Goal: Information Seeking & Learning: Learn about a topic

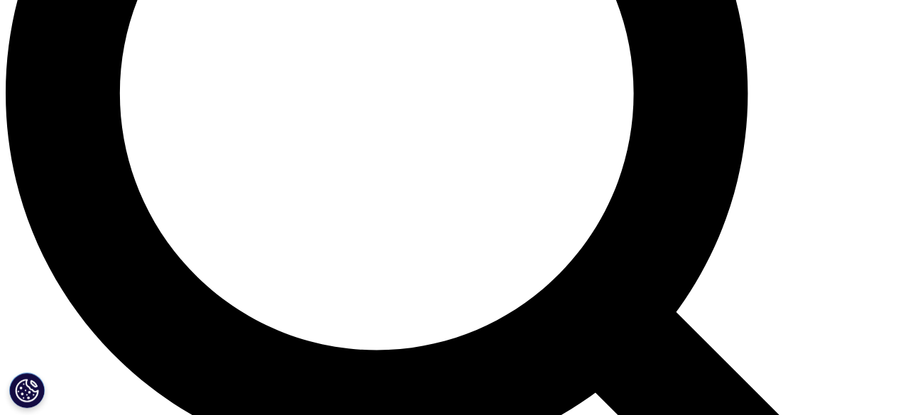
scroll to position [1207, 0]
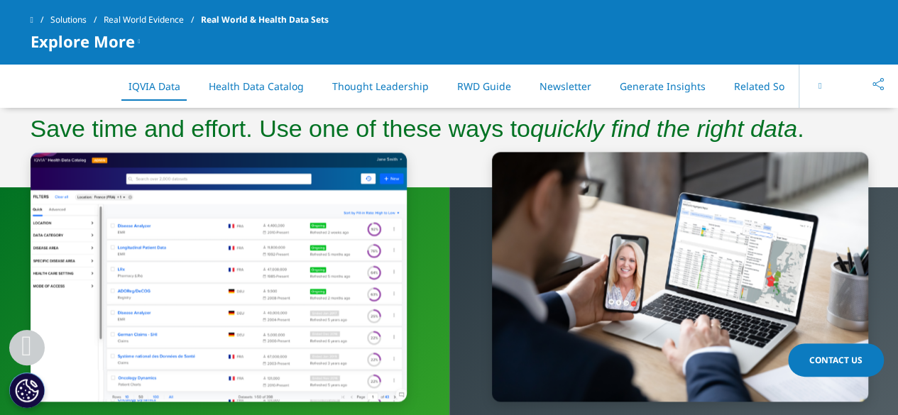
scroll to position [1316, 0]
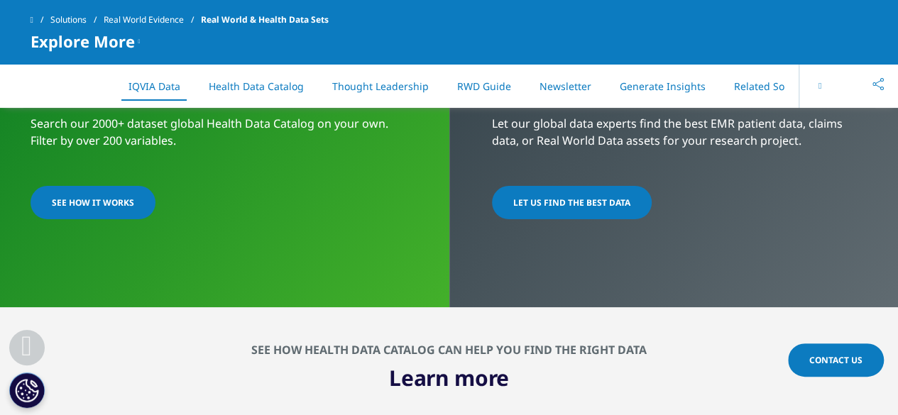
click at [540, 197] on span "LET US FIND THE BEST DATA​" at bounding box center [571, 203] width 117 height 12
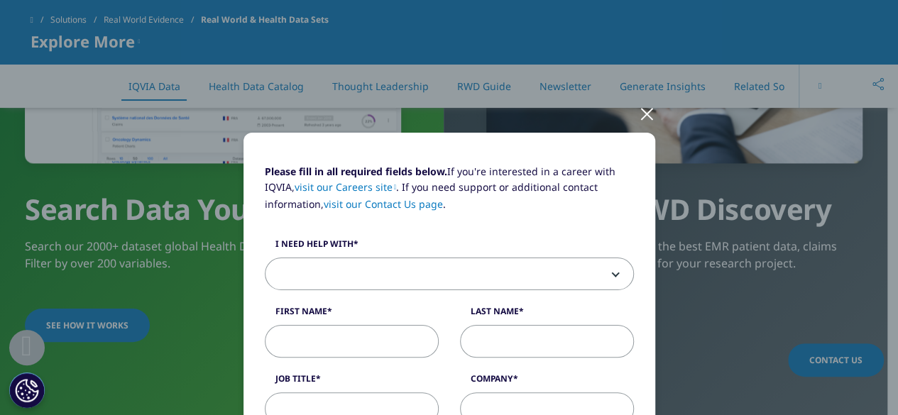
scroll to position [1174, 0]
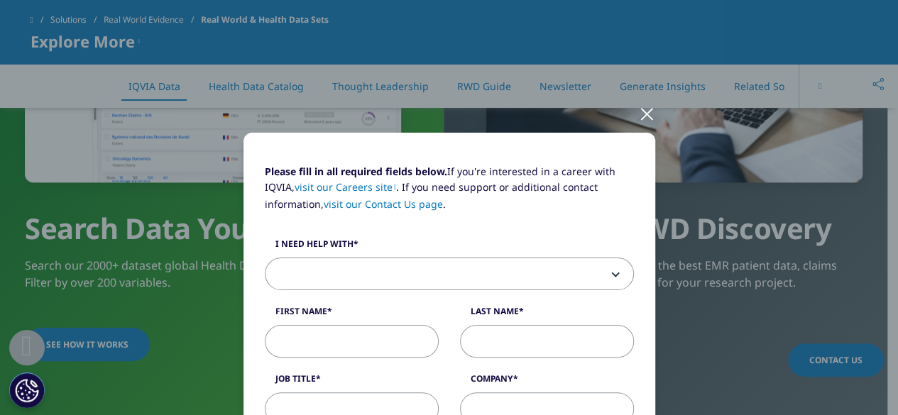
click at [642, 111] on div at bounding box center [647, 113] width 16 height 39
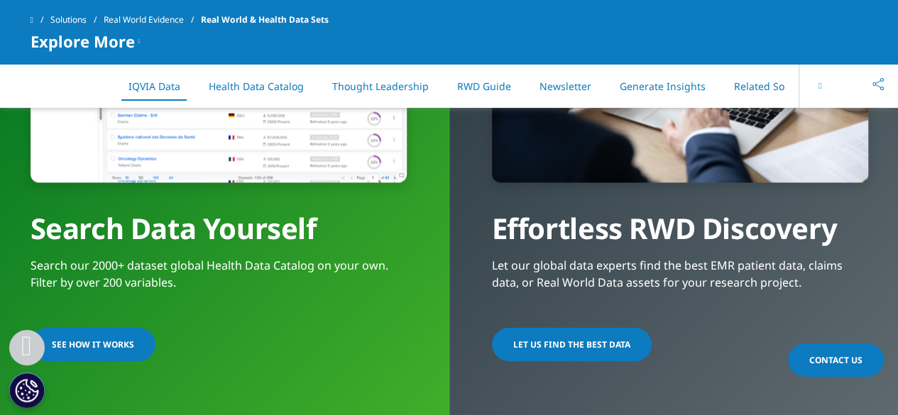
click at [108, 332] on link "SEE HOW IT WORKS" at bounding box center [93, 344] width 125 height 33
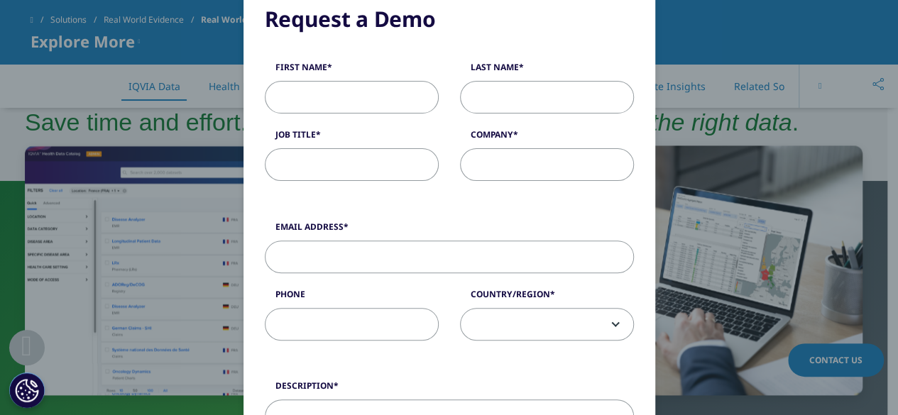
scroll to position [0, 0]
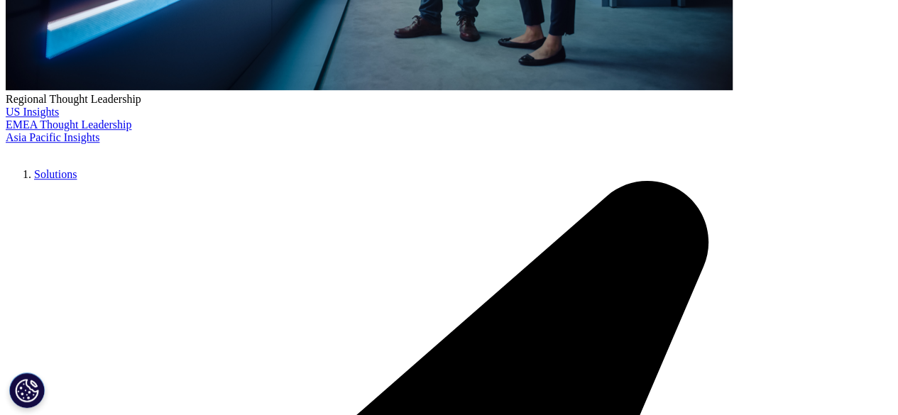
scroll to position [3168, 0]
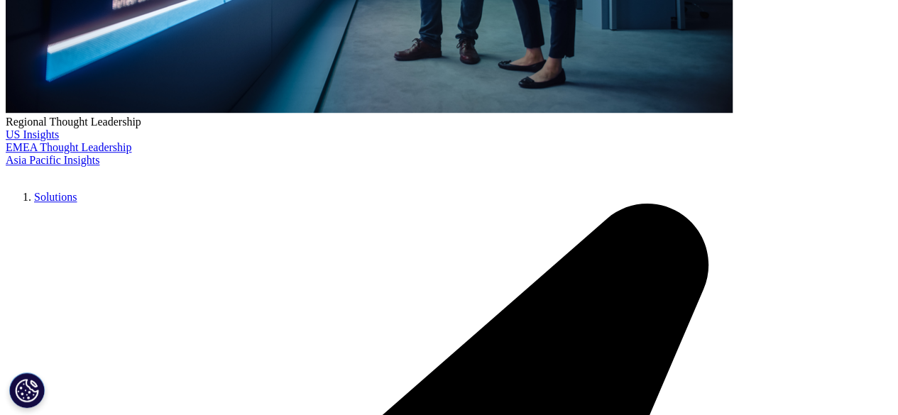
click at [540, 344] on em at bounding box center [542, 349] width 5 height 10
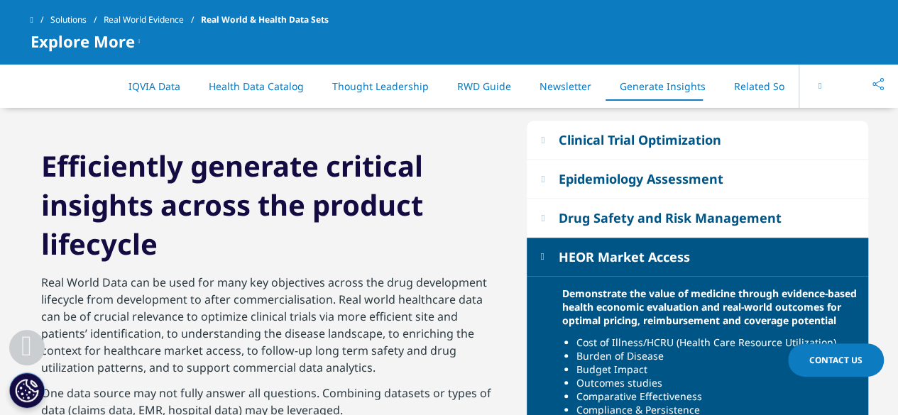
scroll to position [3239, 0]
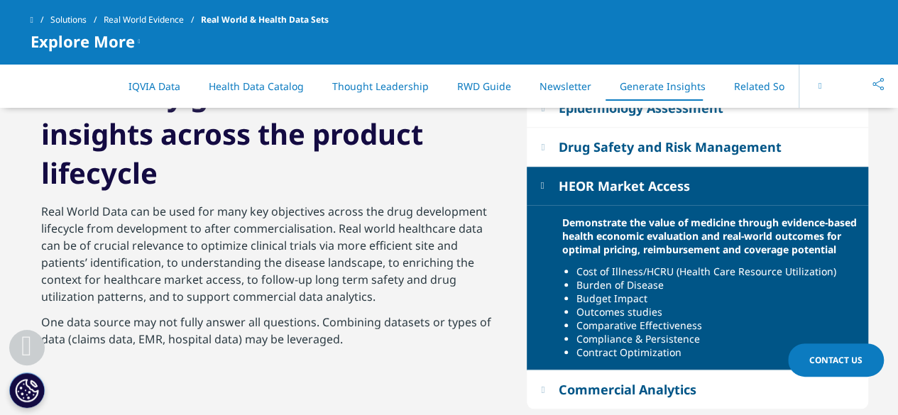
click at [542, 181] on em at bounding box center [543, 185] width 4 height 9
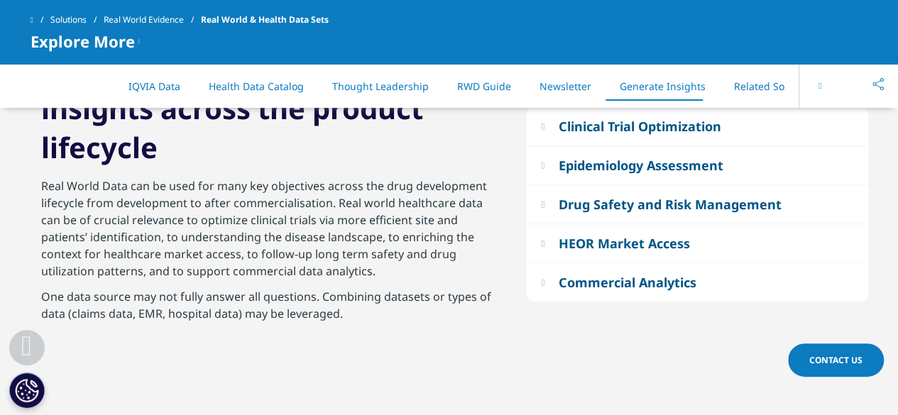
click at [541, 280] on em at bounding box center [543, 282] width 4 height 9
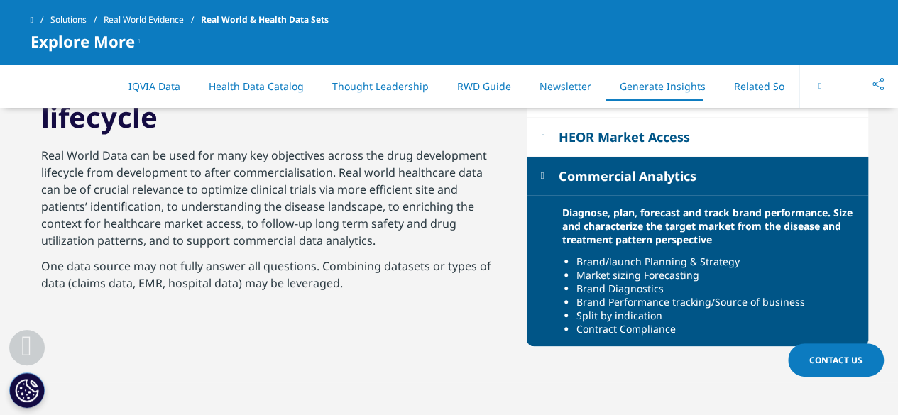
scroll to position [3310, 0]
